Goal: Browse casually

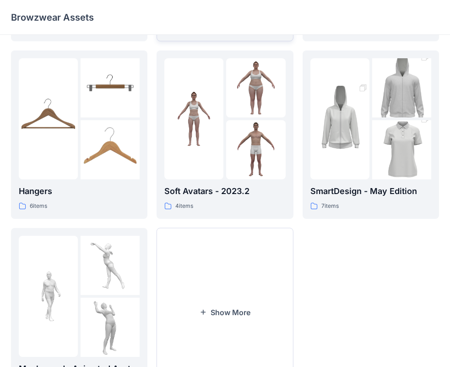
scroll to position [228, 0]
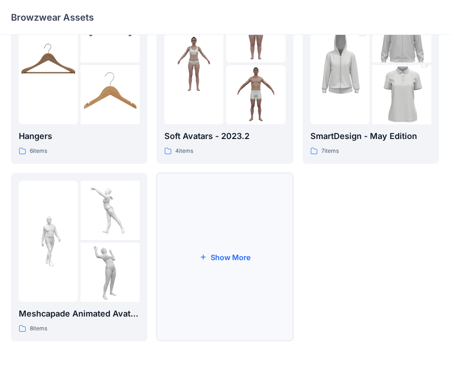
click at [232, 237] on button "Show More" at bounding box center [225, 257] width 137 height 168
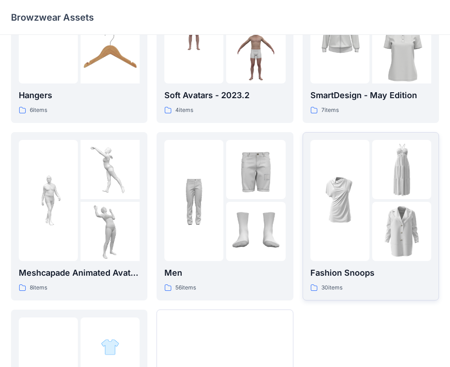
scroll to position [267, 0]
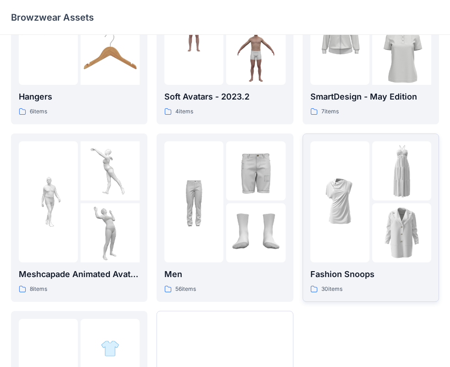
click at [371, 203] on div at bounding box center [371, 201] width 121 height 121
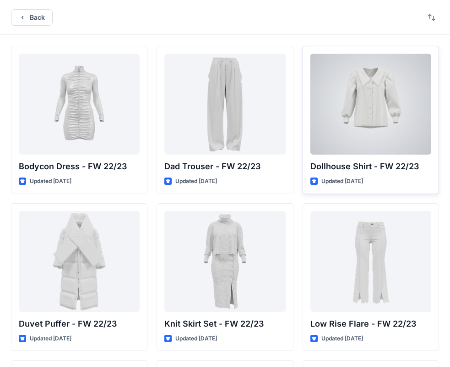
click at [350, 118] on div at bounding box center [371, 104] width 121 height 101
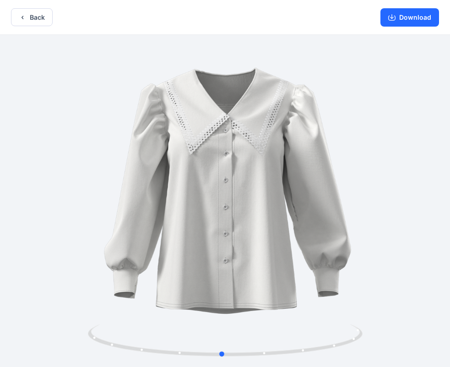
drag, startPoint x: 391, startPoint y: 226, endPoint x: 374, endPoint y: 200, distance: 31.4
click at [387, 210] on div at bounding box center [225, 202] width 450 height 334
click at [376, 200] on div at bounding box center [225, 202] width 450 height 334
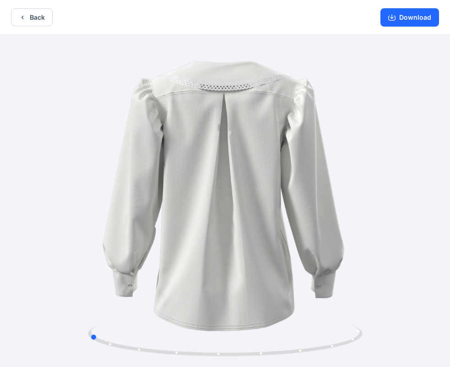
drag, startPoint x: 391, startPoint y: 273, endPoint x: 258, endPoint y: 263, distance: 133.7
click at [258, 263] on div at bounding box center [225, 202] width 450 height 334
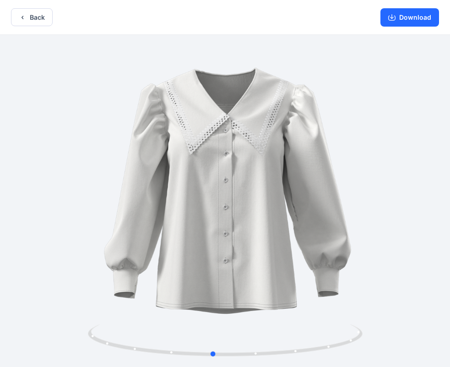
drag, startPoint x: 208, startPoint y: 262, endPoint x: 332, endPoint y: 241, distance: 125.3
click at [332, 241] on div at bounding box center [225, 202] width 450 height 334
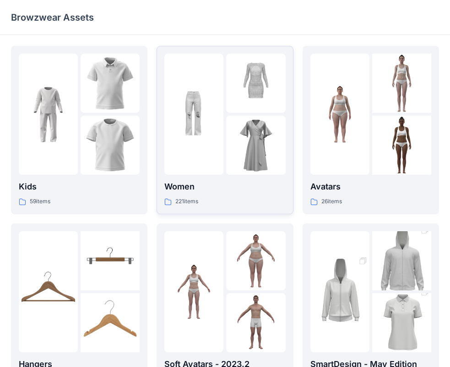
click at [218, 102] on img at bounding box center [193, 114] width 59 height 59
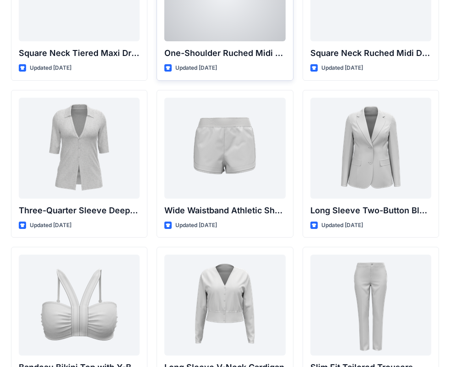
scroll to position [800, 0]
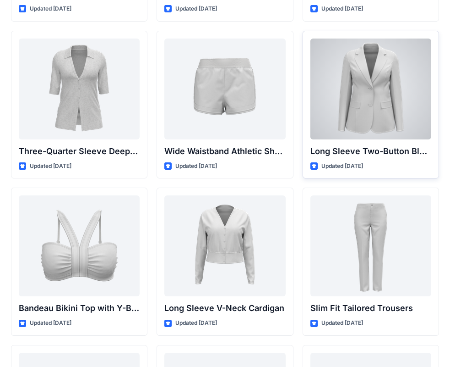
click at [400, 114] on div at bounding box center [371, 88] width 121 height 101
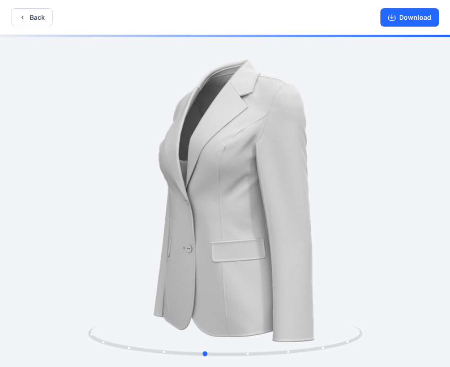
drag, startPoint x: 351, startPoint y: 203, endPoint x: 285, endPoint y: 205, distance: 66.0
click at [285, 205] on div at bounding box center [225, 202] width 450 height 334
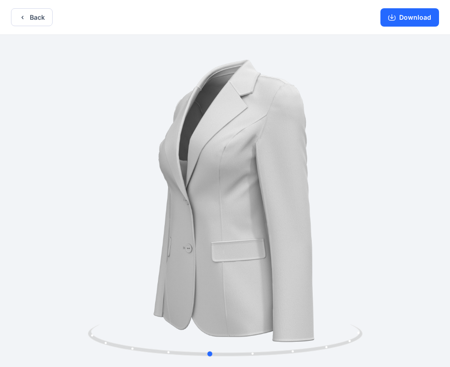
drag, startPoint x: 277, startPoint y: 207, endPoint x: 336, endPoint y: 199, distance: 59.6
click at [336, 199] on div at bounding box center [225, 202] width 450 height 334
click at [410, 17] on button "Download" at bounding box center [410, 17] width 59 height 18
